Goal: Task Accomplishment & Management: Complete application form

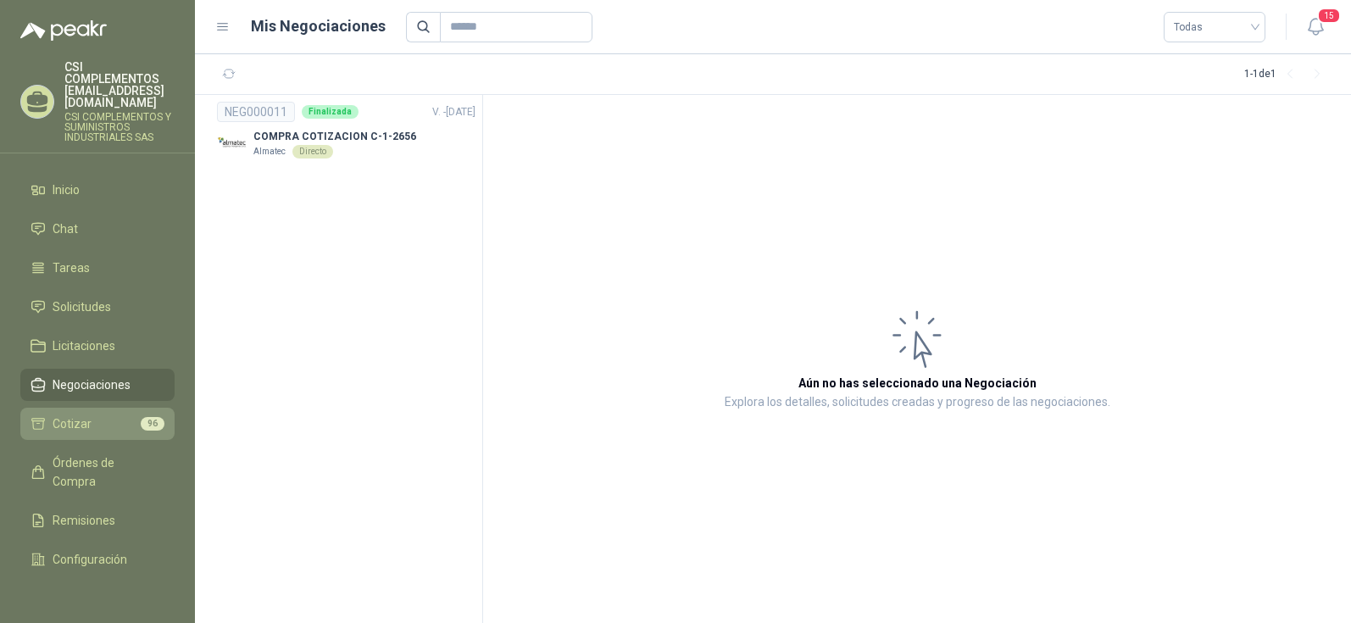
click at [74, 414] on span "Cotizar" at bounding box center [72, 423] width 39 height 19
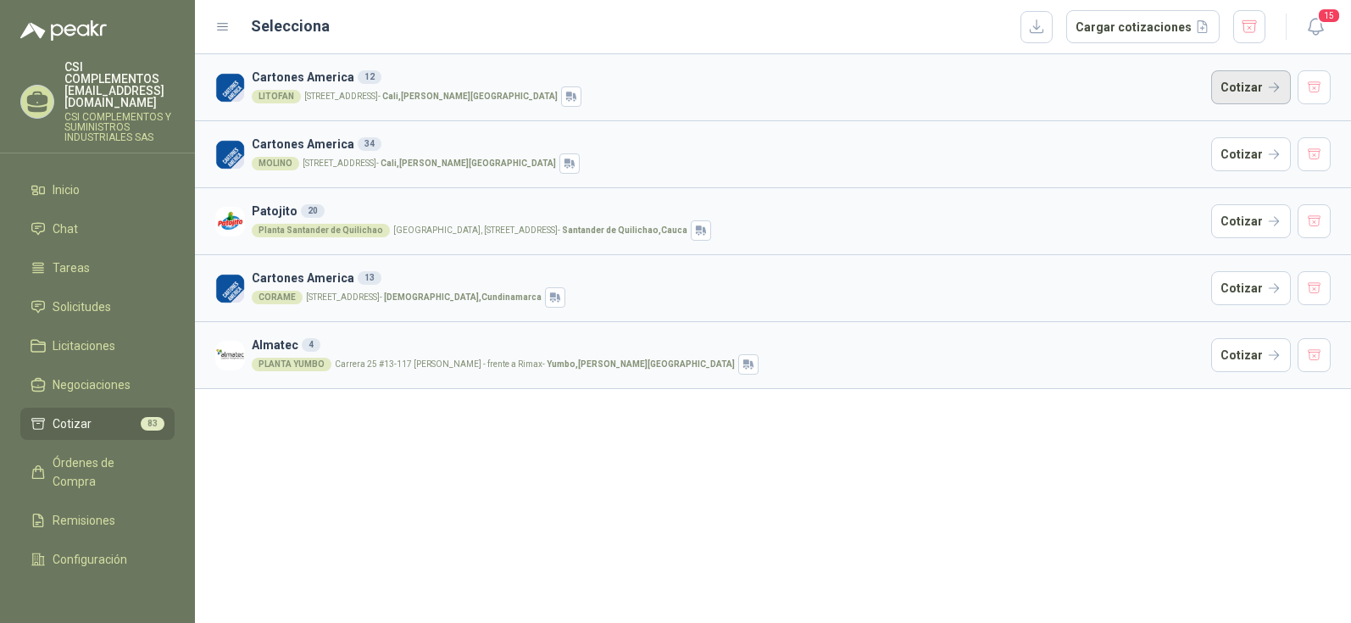
click at [1255, 85] on button "Cotizar" at bounding box center [1251, 87] width 80 height 34
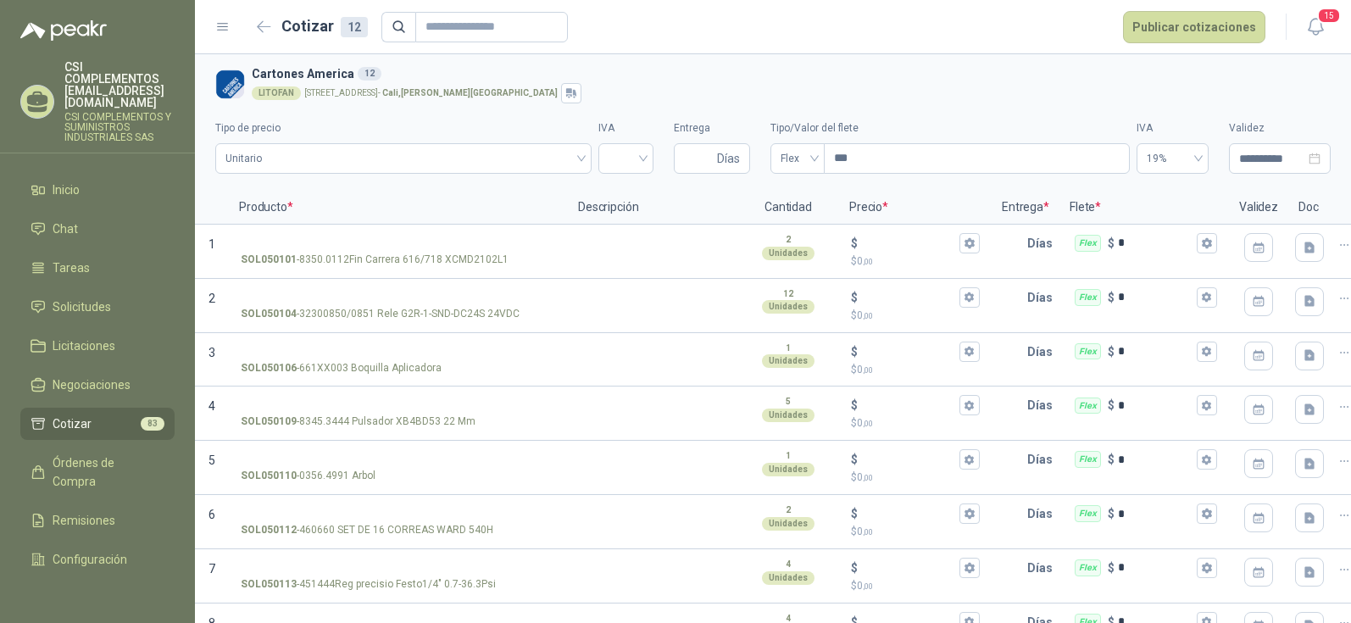
scroll to position [279, 0]
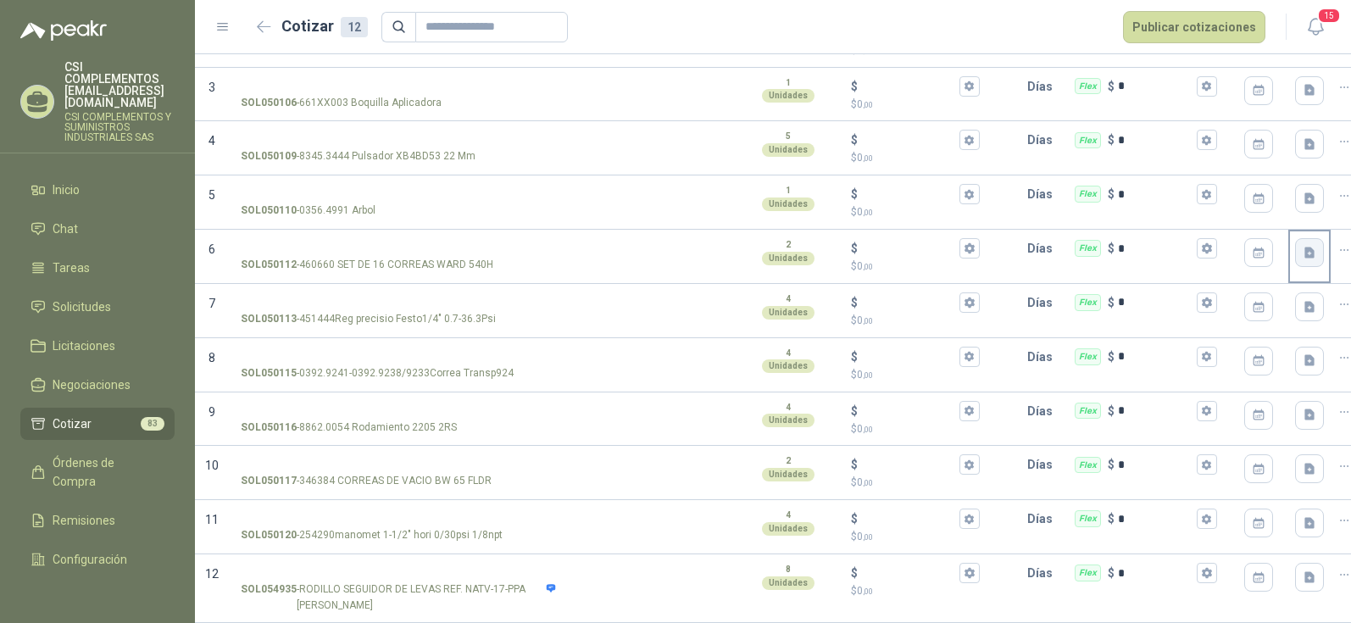
click at [1306, 247] on icon "button" at bounding box center [1310, 252] width 10 height 11
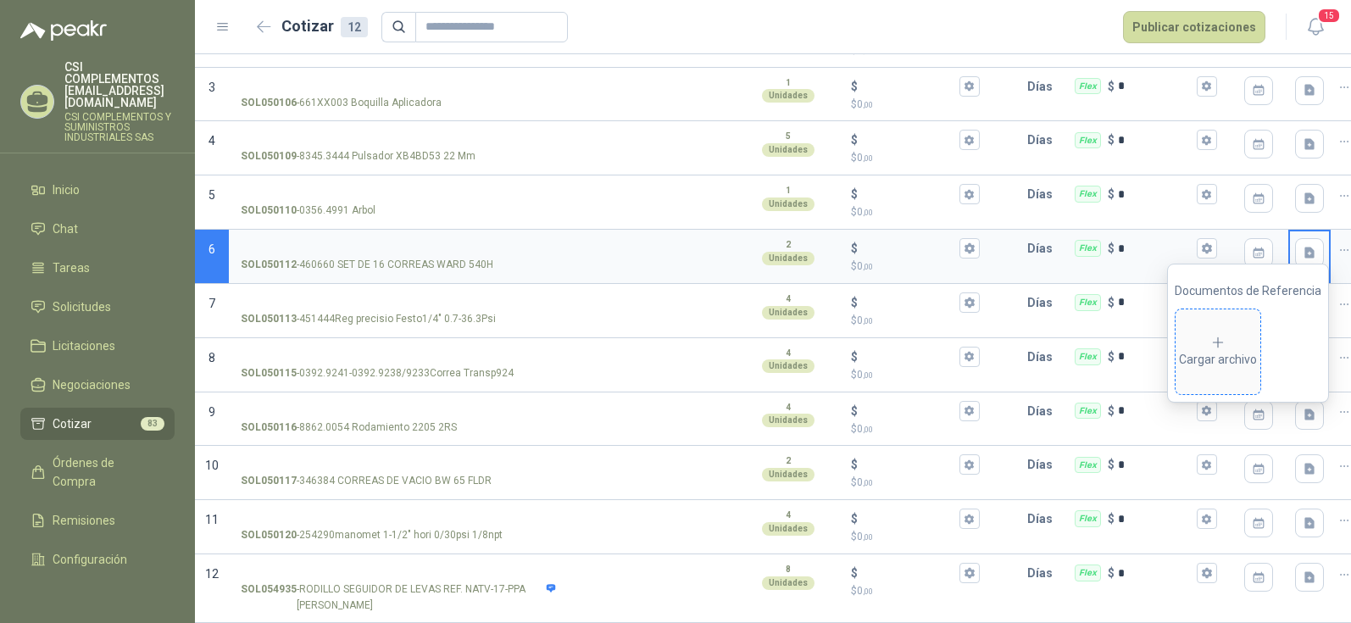
click at [1225, 354] on div "Cargar archivo" at bounding box center [1218, 352] width 78 height 34
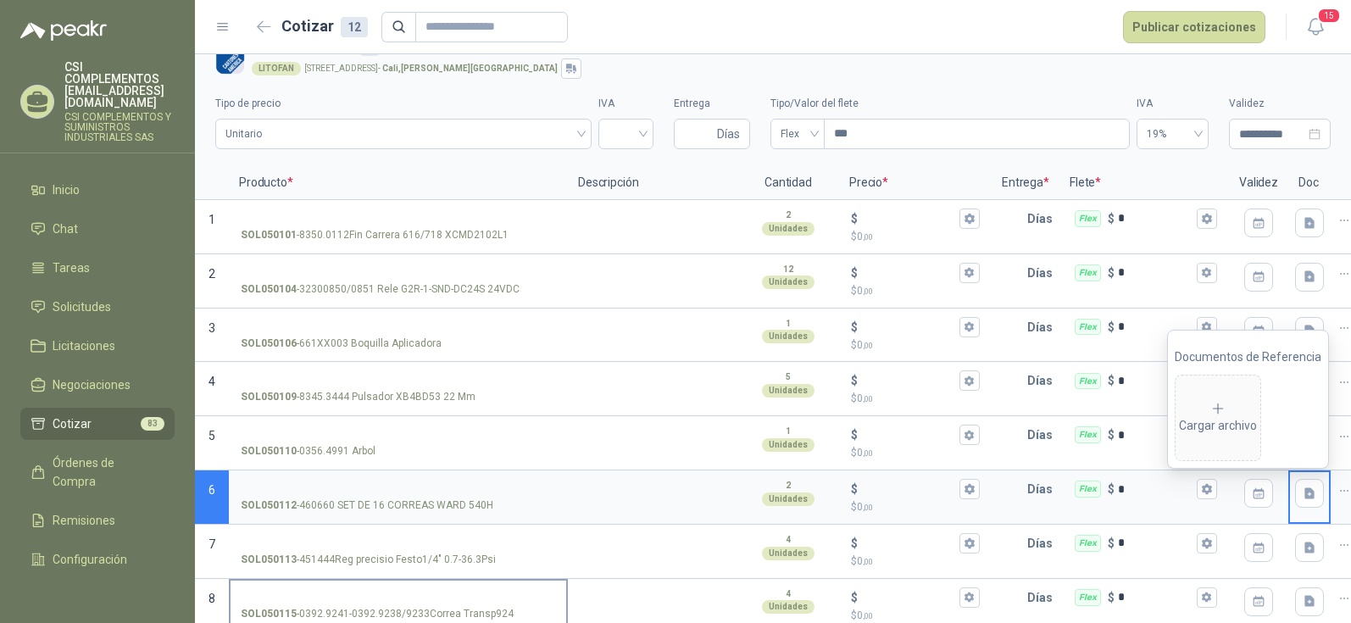
scroll to position [0, 0]
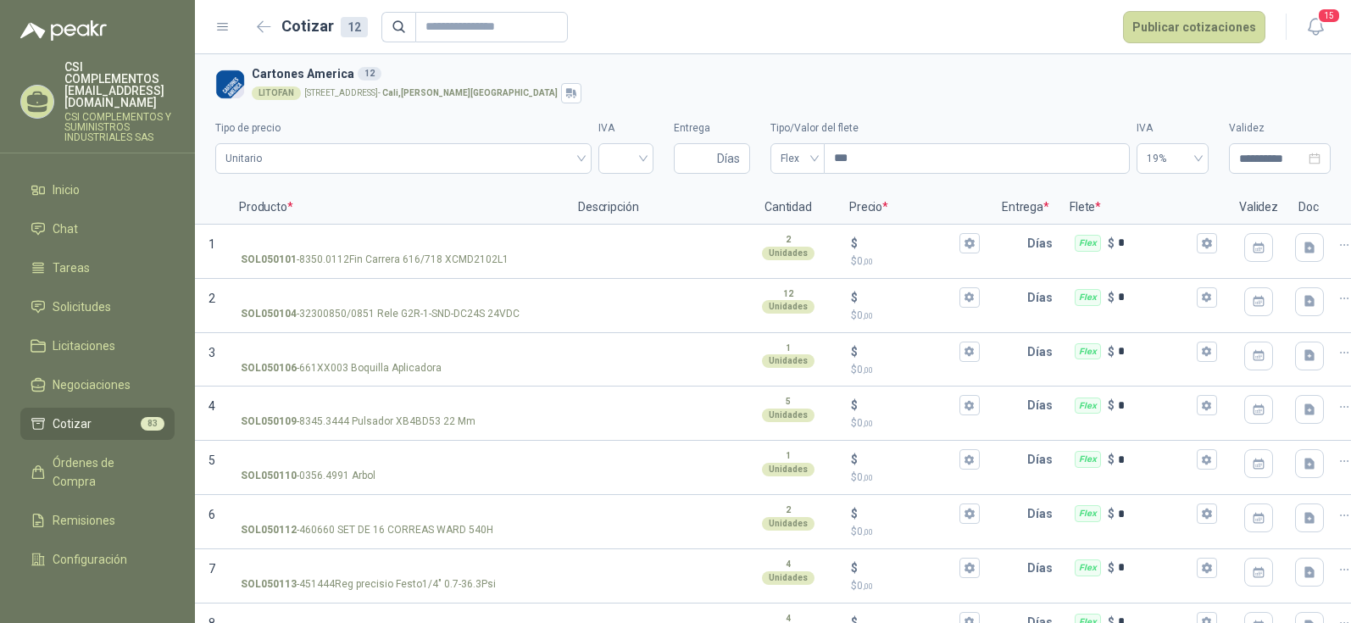
click at [926, 99] on div "LITOFAN [STREET_ADDRESS][PERSON_NAME]" at bounding box center [788, 93] width 1072 height 20
